Goal: Navigation & Orientation: Find specific page/section

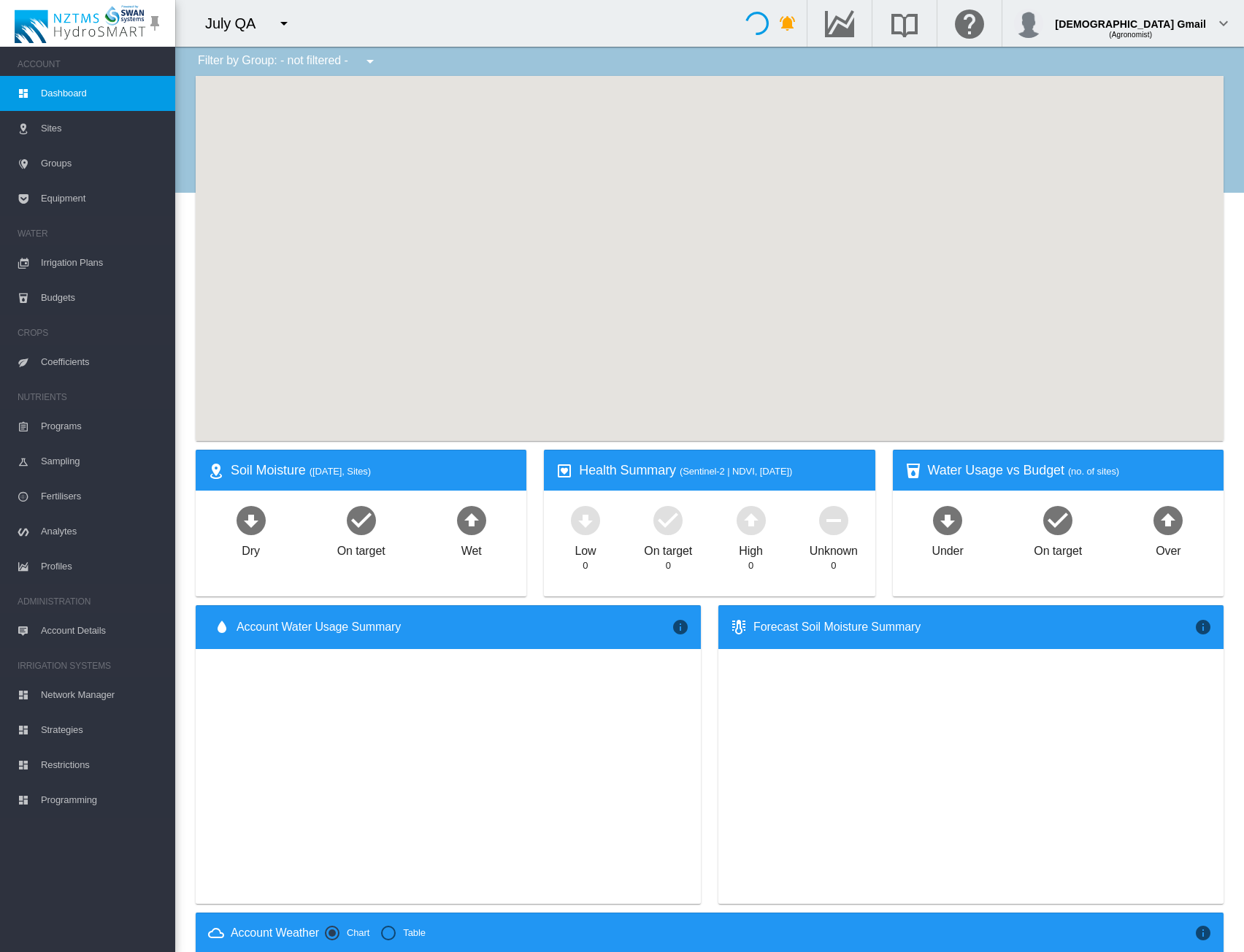
click at [279, 21] on md-icon "icon-menu-down" at bounding box center [284, 23] width 18 height 18
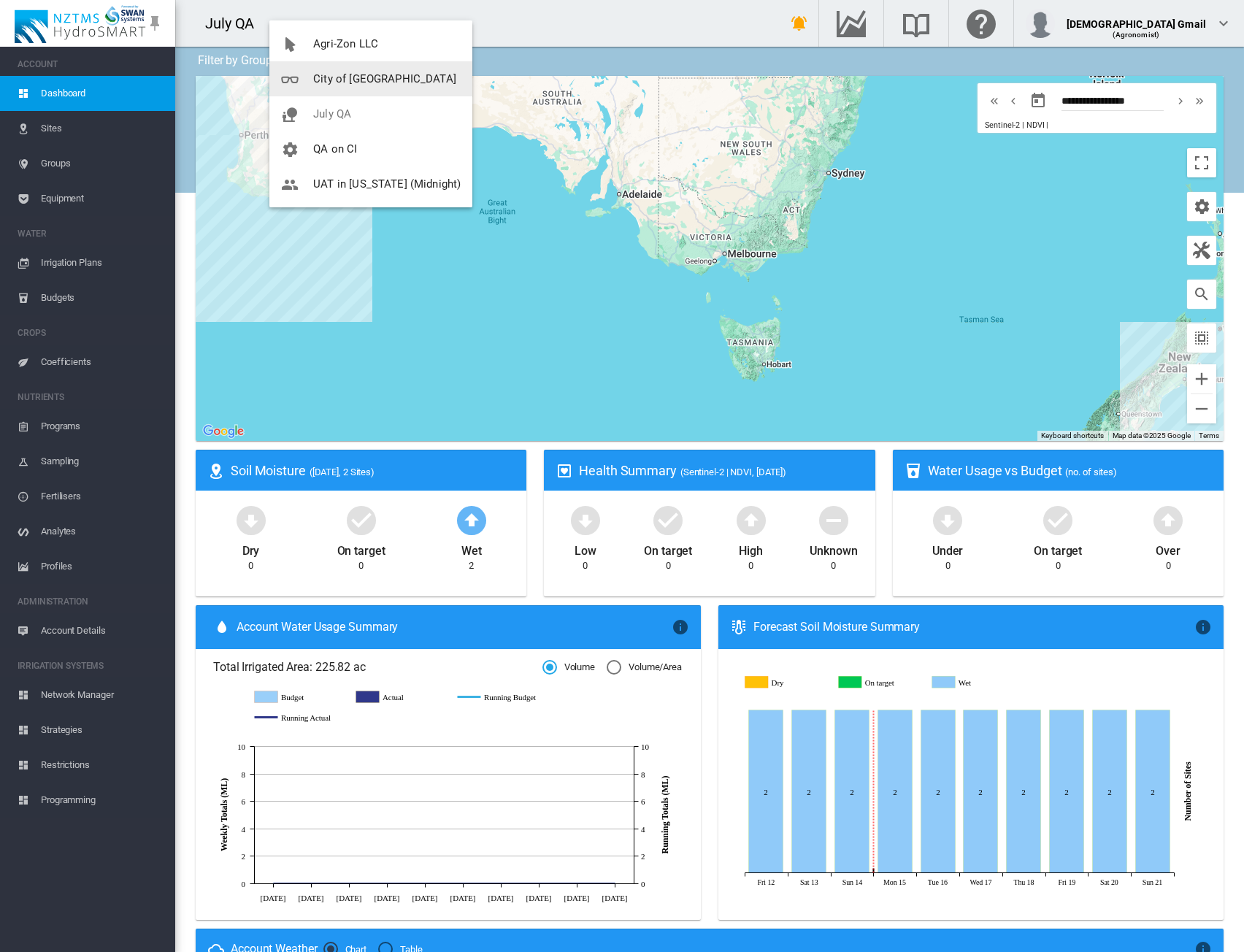
click at [292, 85] on md-icon "icon-glasses" at bounding box center [289, 79] width 18 height 18
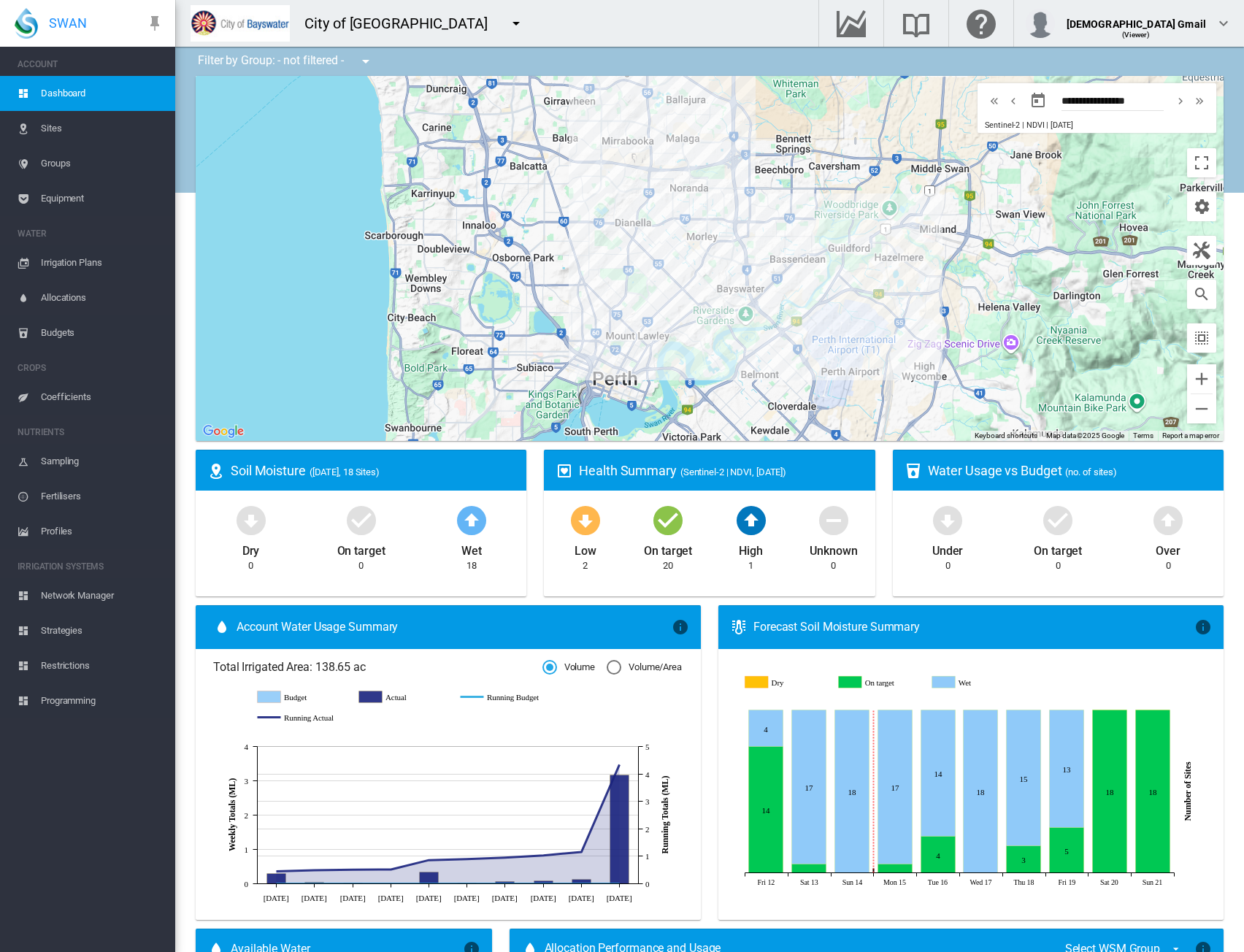
drag, startPoint x: 62, startPoint y: 704, endPoint x: 72, endPoint y: 704, distance: 10.0
click at [62, 704] on span "Programming" at bounding box center [102, 700] width 123 height 35
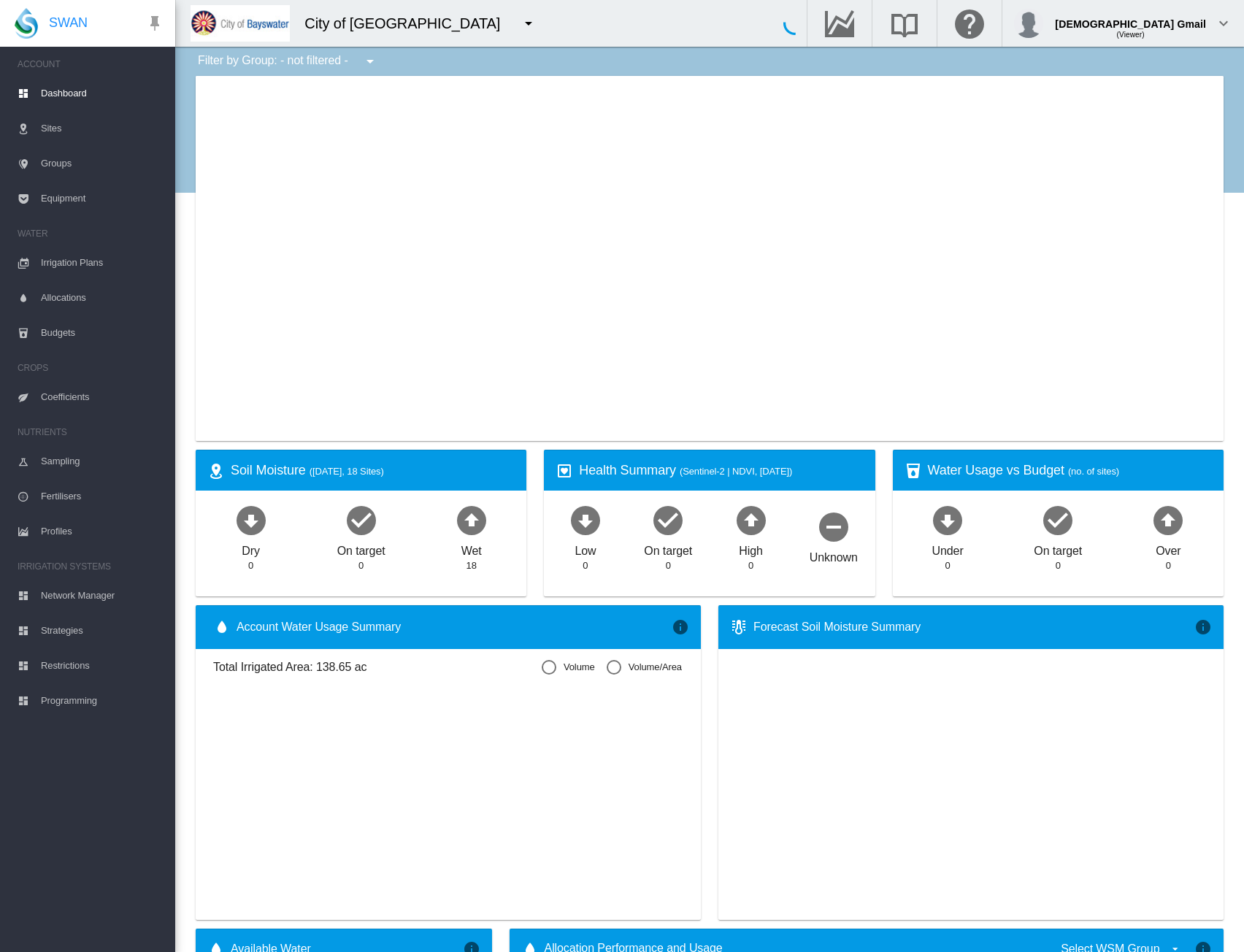
type input "**********"
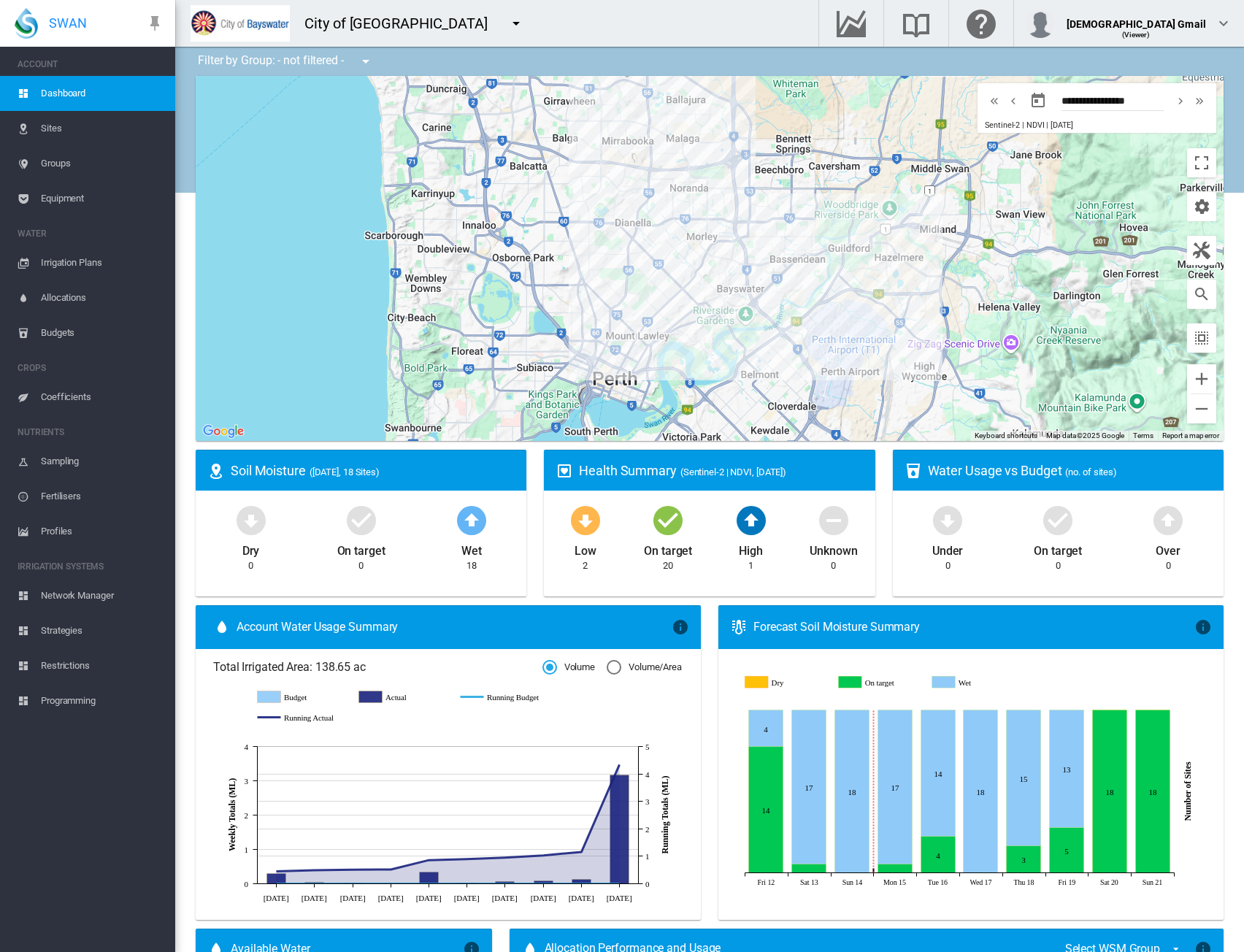
click at [89, 595] on span "Network Manager" at bounding box center [102, 596] width 123 height 35
